Goal: Book appointment/travel/reservation

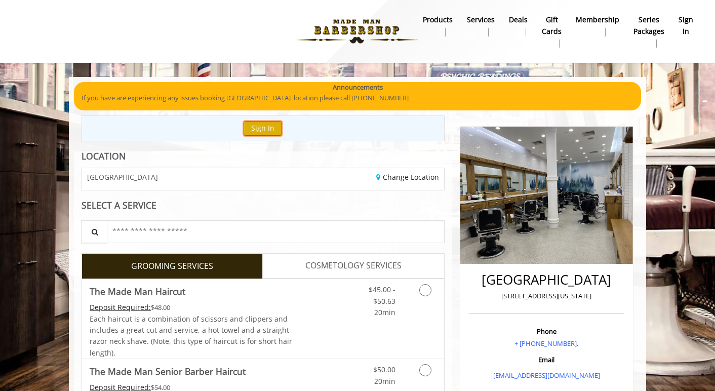
click at [266, 126] on button "Sign In" at bounding box center [263, 128] width 38 height 15
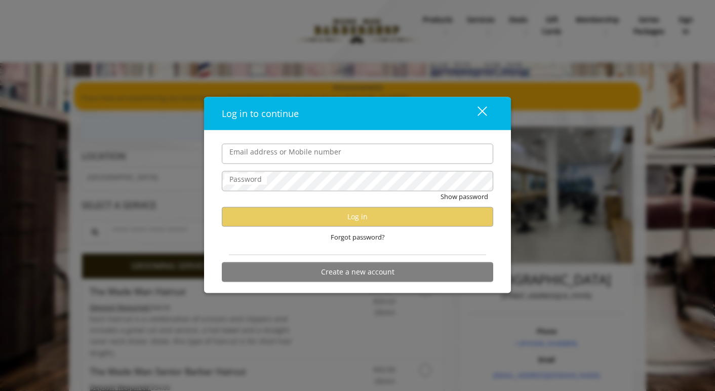
click at [270, 156] on input "Email address or Mobile number" at bounding box center [357, 153] width 271 height 20
type input "**********"
click at [354, 238] on span "Forgot password?" at bounding box center [358, 236] width 54 height 11
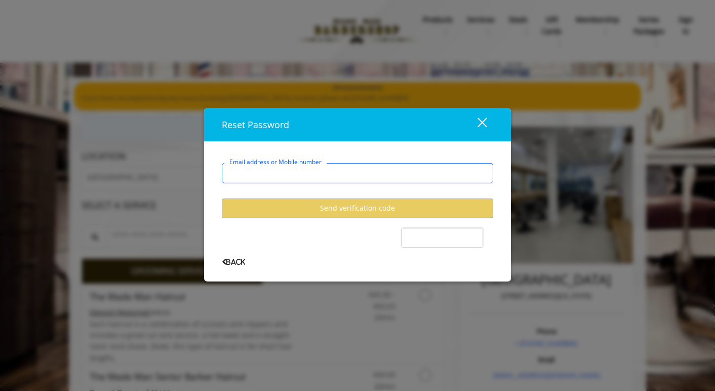
click at [267, 168] on input "Email address or Mobile number" at bounding box center [357, 173] width 271 height 20
type input "**********"
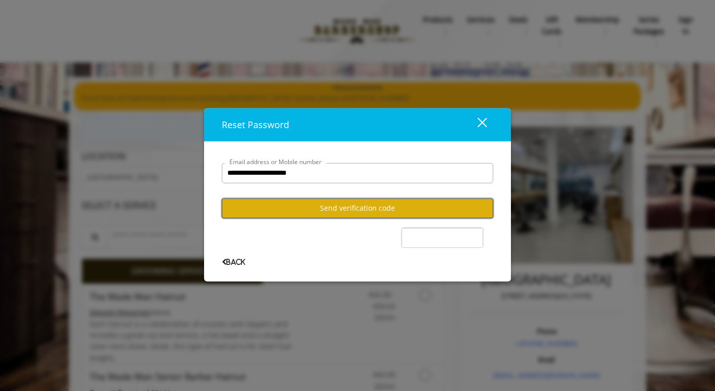
click at [323, 208] on button "Send verification code" at bounding box center [357, 208] width 271 height 20
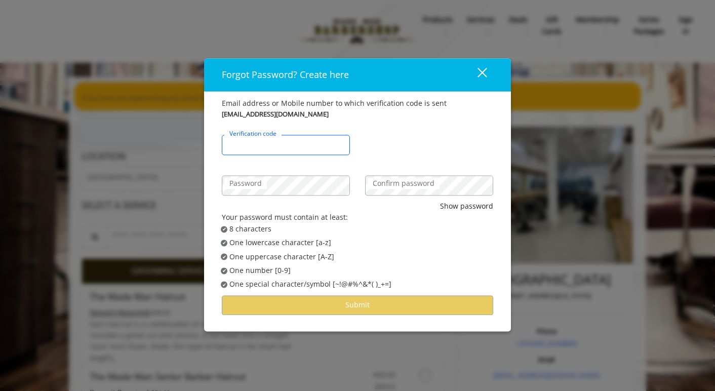
click at [270, 151] on input "Verification code" at bounding box center [286, 145] width 128 height 20
type input "******"
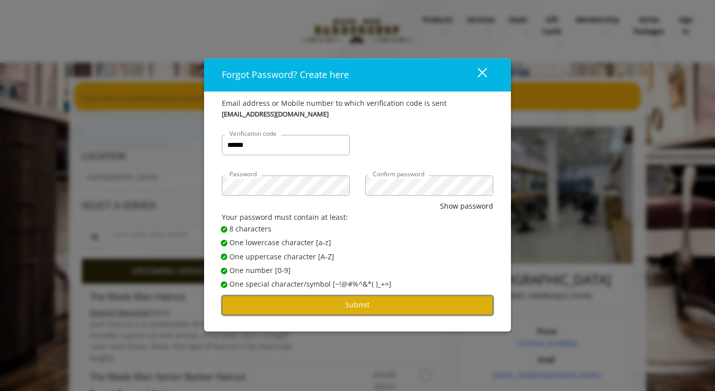
click at [345, 303] on button "Submit" at bounding box center [357, 305] width 271 height 20
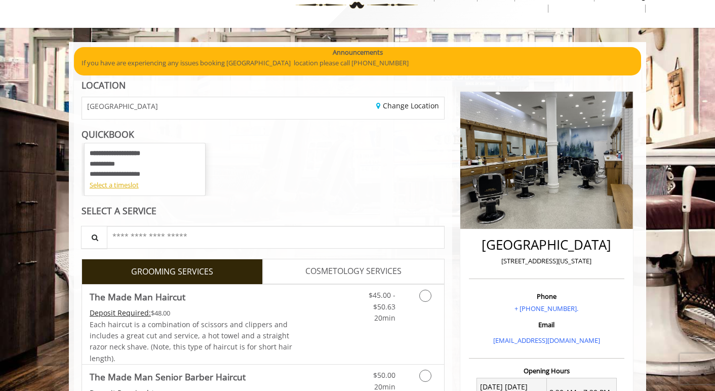
scroll to position [101, 0]
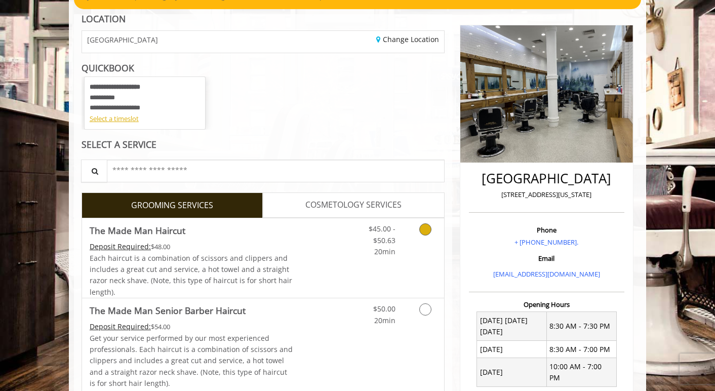
click at [413, 233] on link "Grooming services" at bounding box center [424, 237] width 26 height 39
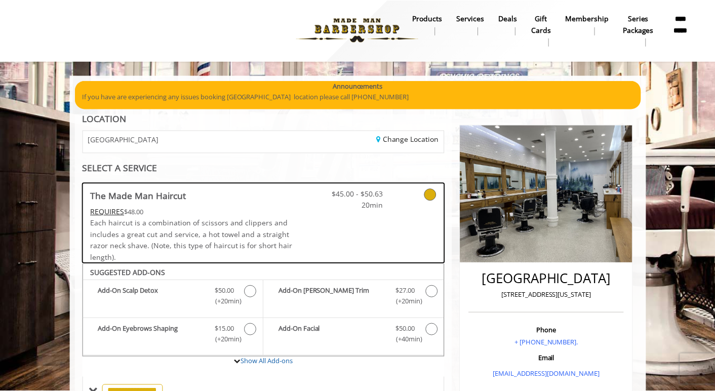
scroll to position [0, 0]
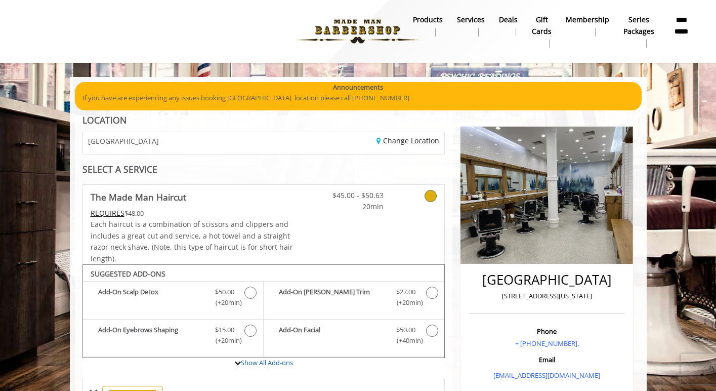
click at [396, 200] on div at bounding box center [418, 199] width 54 height 28
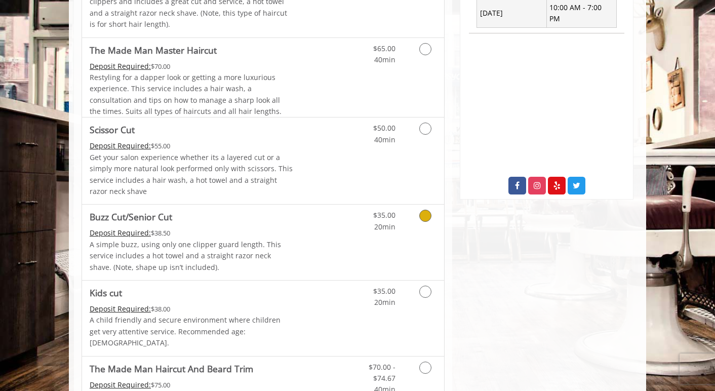
scroll to position [410, 0]
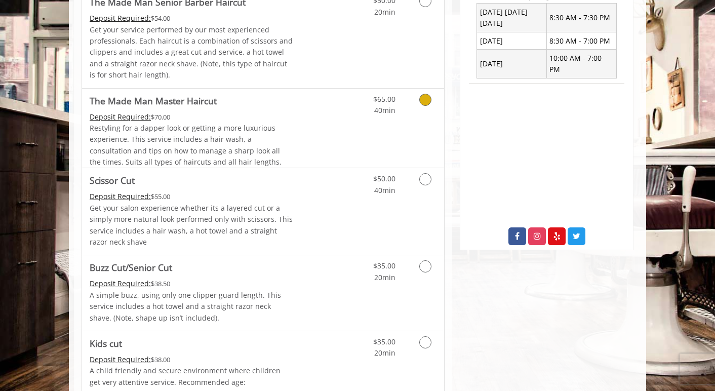
click at [418, 106] on link "Grooming services" at bounding box center [424, 103] width 26 height 28
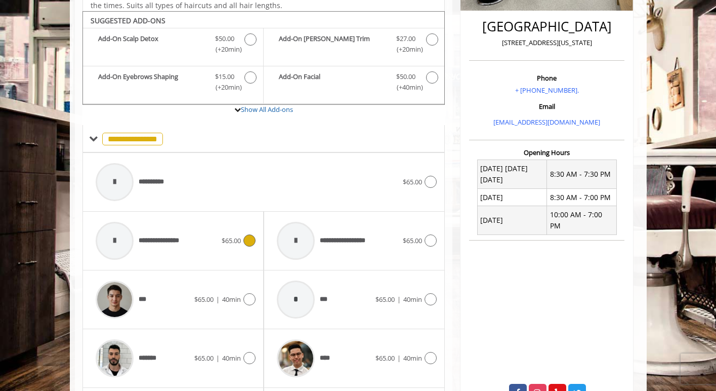
scroll to position [264, 0]
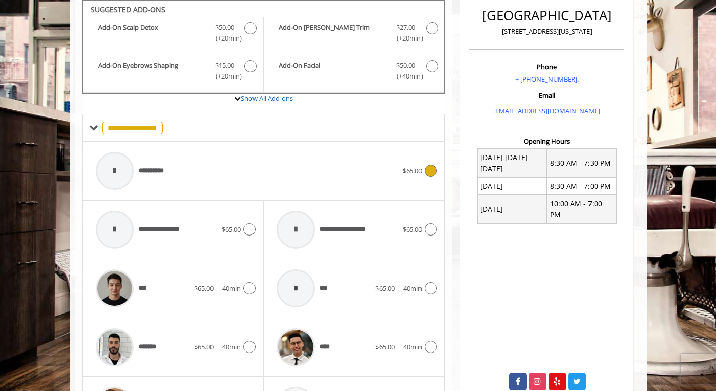
click at [151, 170] on span "**********" at bounding box center [156, 171] width 34 height 11
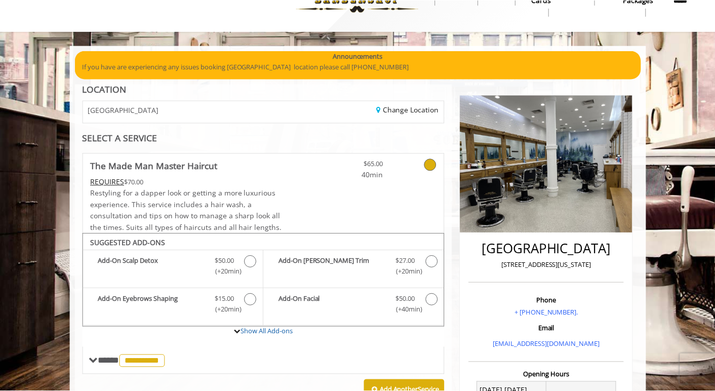
scroll to position [0, 0]
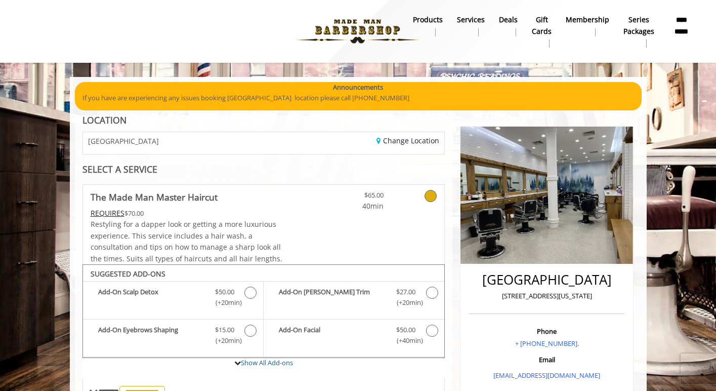
click at [351, 199] on link "$65.00 40min" at bounding box center [354, 198] width 60 height 27
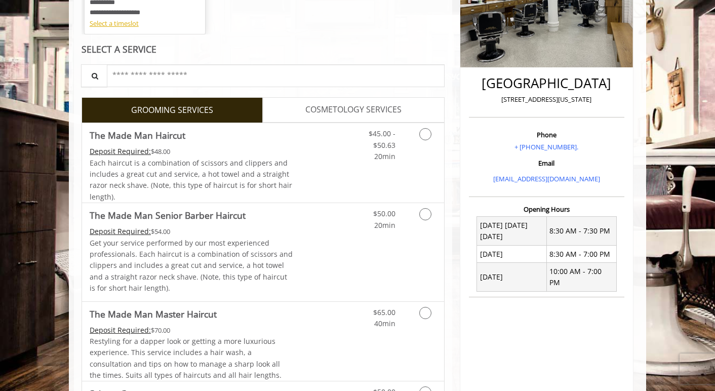
scroll to position [202, 0]
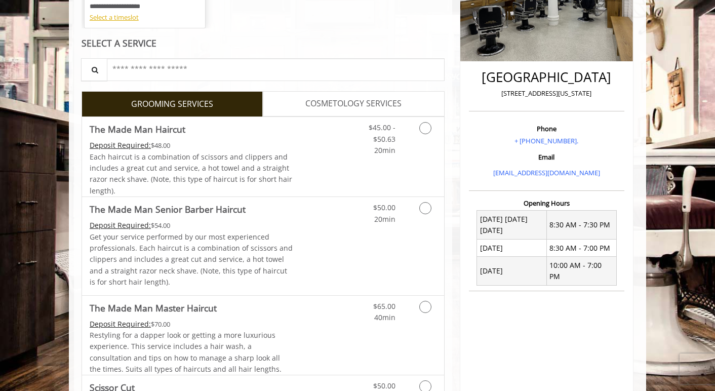
click at [347, 106] on span "COSMETOLOGY SERVICES" at bounding box center [353, 103] width 96 height 13
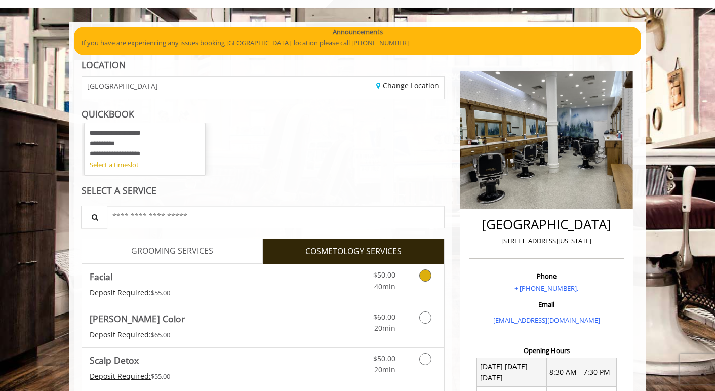
scroll to position [50, 0]
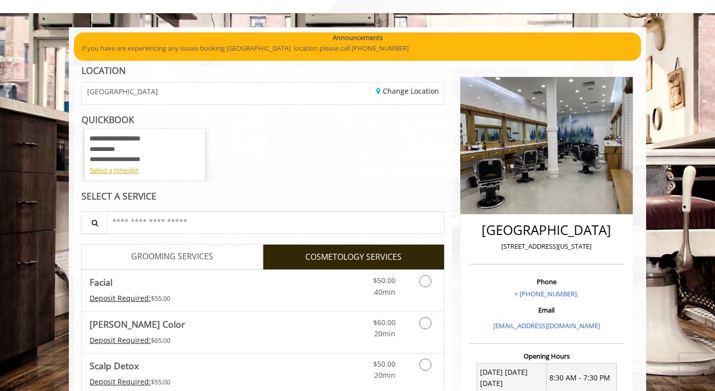
click at [184, 259] on span "GROOMING SERVICES" at bounding box center [172, 256] width 82 height 13
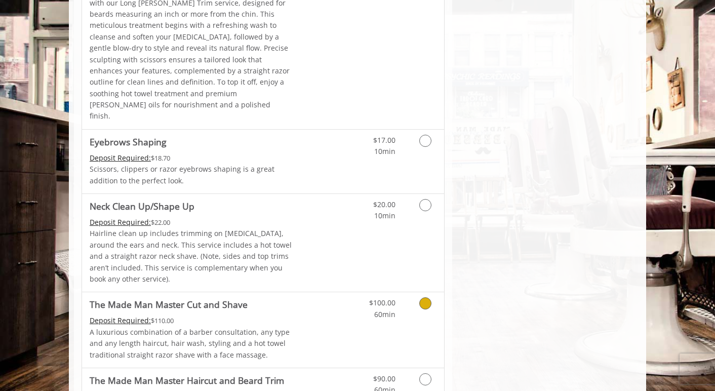
scroll to position [1574, 0]
